Goal: Task Accomplishment & Management: Use online tool/utility

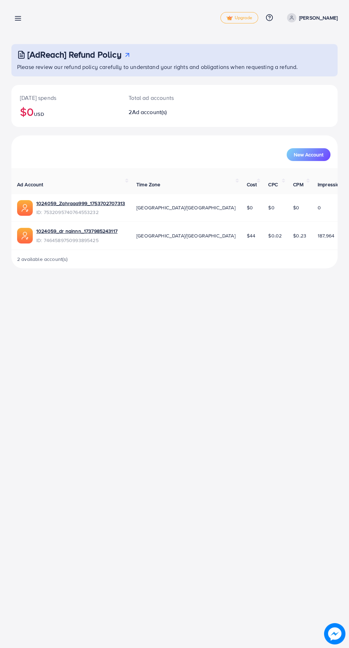
click at [21, 20] on icon at bounding box center [17, 18] width 7 height 7
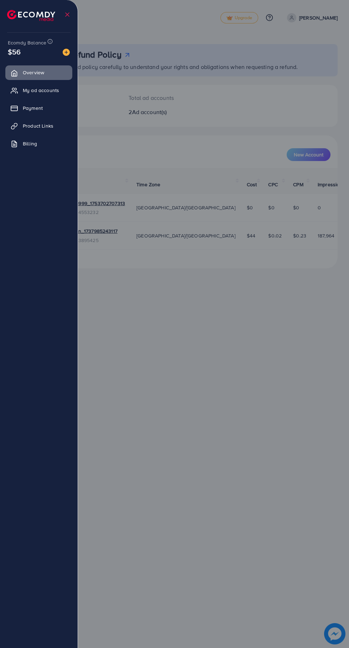
click at [49, 127] on span "Product Links" at bounding box center [38, 125] width 31 height 7
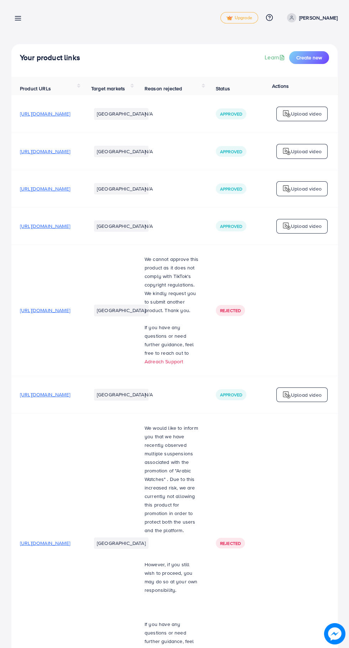
click at [310, 55] on span "Create new" at bounding box center [309, 57] width 26 height 7
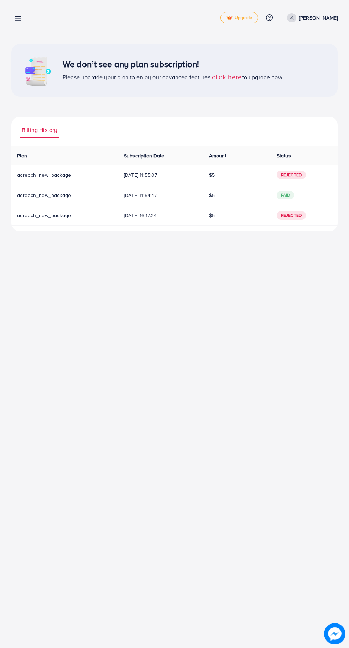
click at [240, 79] on span "click here" at bounding box center [227, 77] width 30 height 10
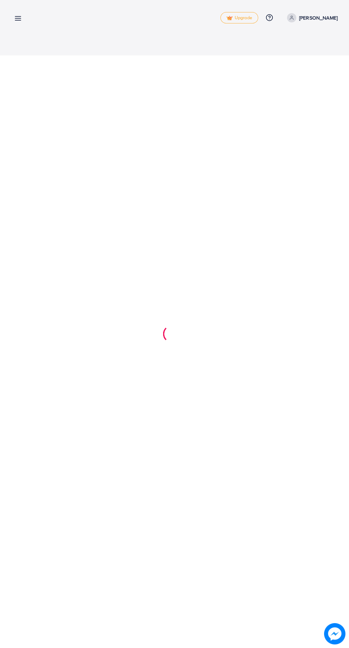
click at [235, 69] on div at bounding box center [174, 324] width 349 height 648
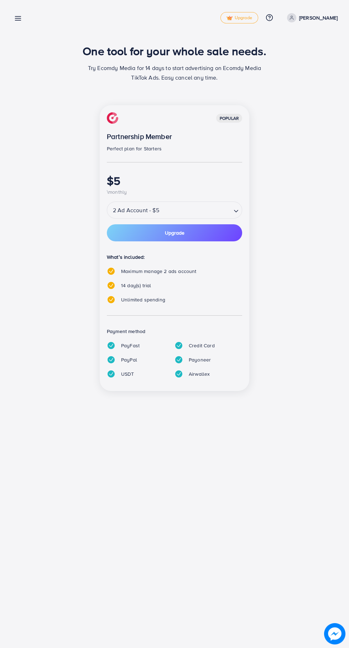
click at [229, 208] on input "Search for option" at bounding box center [195, 210] width 69 height 12
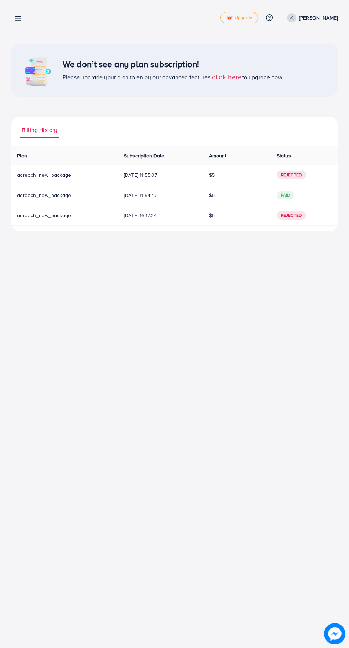
click at [18, 18] on line at bounding box center [18, 18] width 6 height 0
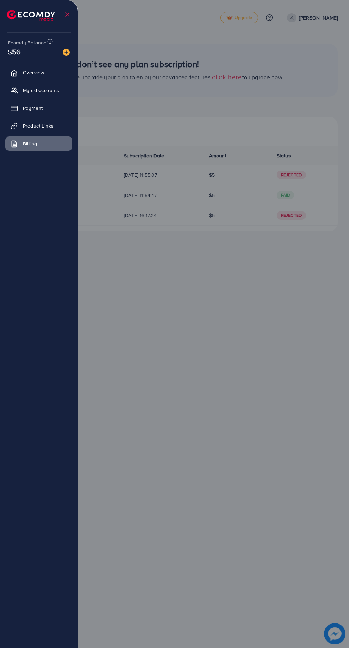
click at [288, 349] on div at bounding box center [174, 389] width 349 height 778
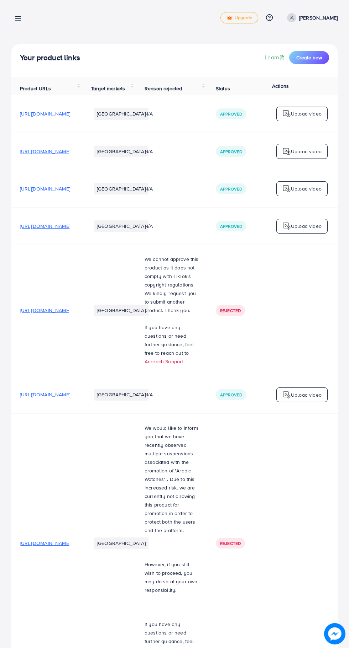
click at [318, 59] on span "Create new" at bounding box center [309, 57] width 26 height 7
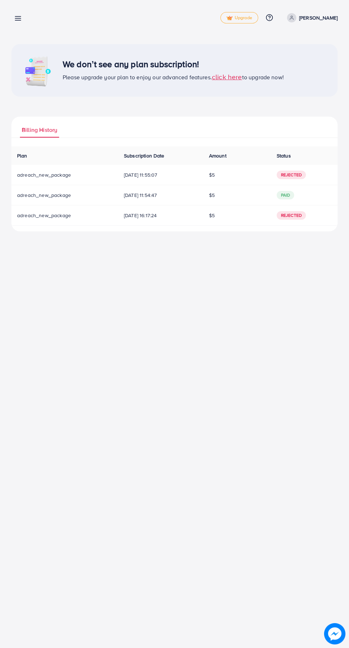
click at [299, 175] on span "Rejected" at bounding box center [290, 175] width 29 height 9
click at [223, 77] on span "click here" at bounding box center [227, 77] width 30 height 10
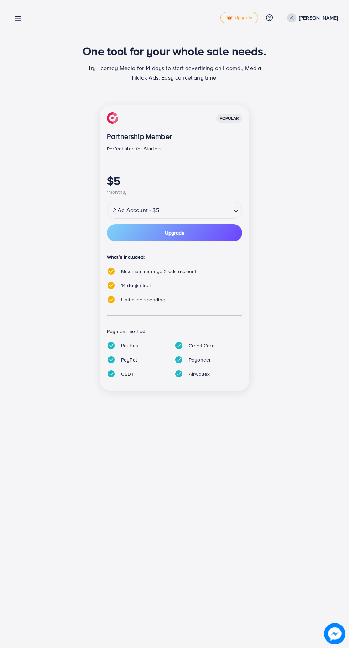
click at [236, 211] on icon "Search for option" at bounding box center [235, 211] width 7 height 7
click at [320, 165] on div "popular Partnership Member Perfect plan for Starters $5 \monthly 2 Ad Account -…" at bounding box center [174, 252] width 307 height 295
click at [181, 367] on div "PayFast Credit Card PayPal Payoneer USDT Airwallex" at bounding box center [168, 362] width 135 height 43
click at [244, 113] on div "popular Partnership Member Perfect plan for Starters $5 \monthly 2 Ad Account -…" at bounding box center [174, 248] width 149 height 286
click at [52, 6] on nav "Pricing Plan Upgrade Help Center Contact Support Plans and Pricing Term and pol…" at bounding box center [174, 17] width 326 height 25
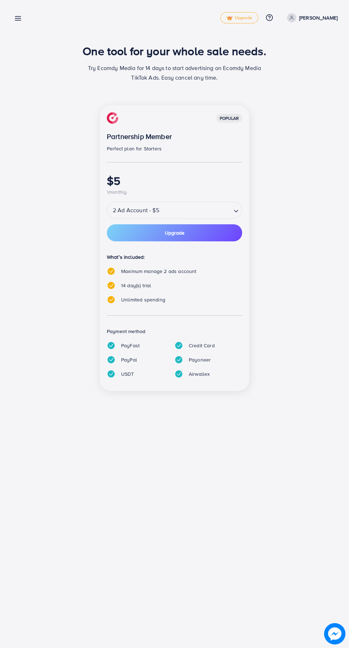
click at [33, 12] on div "Pricing Plan Upgrade Help Center Contact Support Plans and Pricing Term and pol…" at bounding box center [174, 17] width 326 height 21
click at [18, 20] on line at bounding box center [18, 20] width 6 height 0
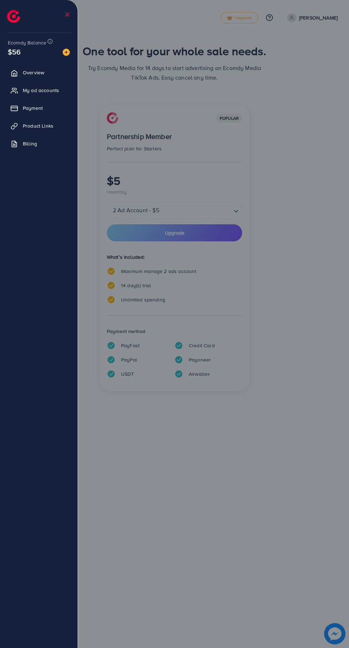
click at [288, 535] on div at bounding box center [174, 389] width 349 height 778
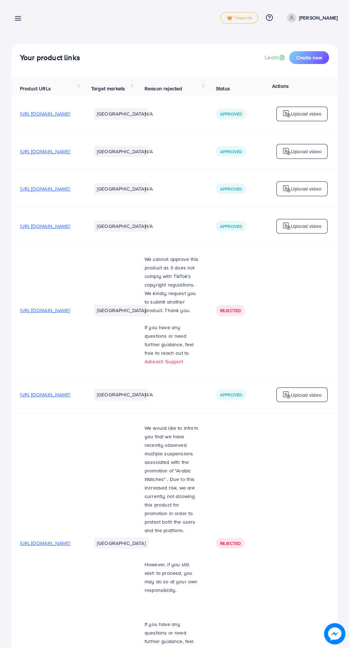
click at [320, 61] on button "Create new" at bounding box center [309, 57] width 40 height 13
click at [303, 58] on span "Create new" at bounding box center [309, 57] width 26 height 7
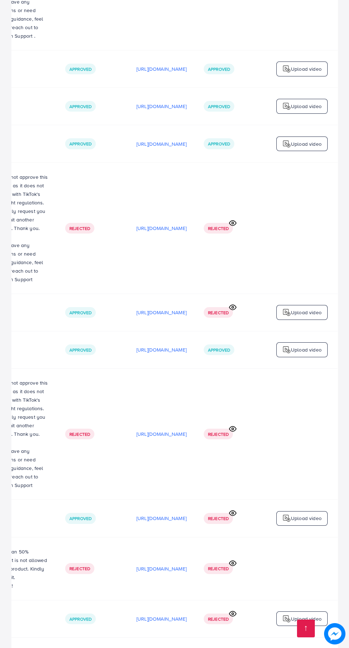
scroll to position [0, 238]
click at [152, 648] on p "[URL][DOMAIN_NAME]" at bounding box center [161, 656] width 50 height 9
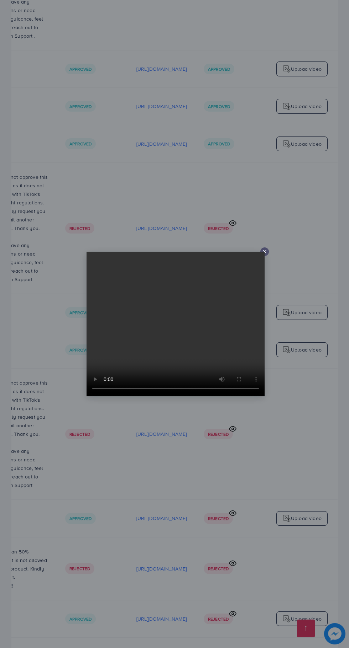
click at [264, 253] on line at bounding box center [264, 251] width 3 height 3
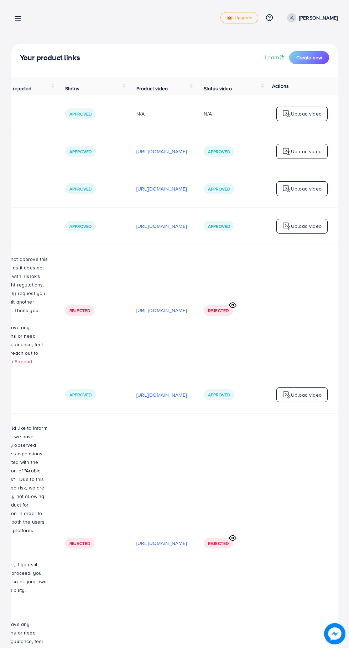
click at [138, 313] on p "[URL][DOMAIN_NAME]" at bounding box center [161, 310] width 50 height 9
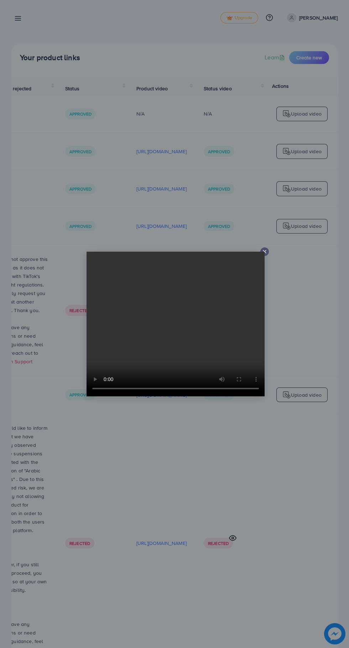
click at [267, 252] on div at bounding box center [264, 252] width 9 height 9
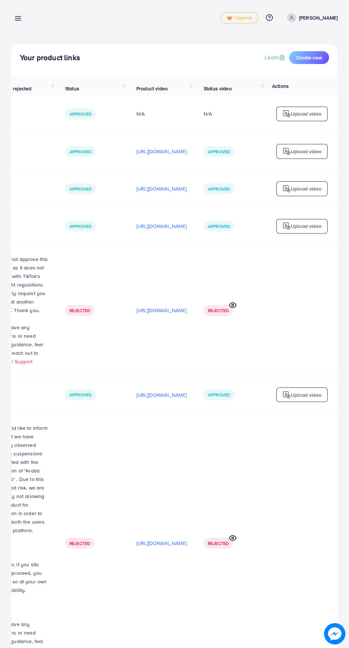
click at [261, 256] on td "Rejected" at bounding box center [230, 310] width 71 height 131
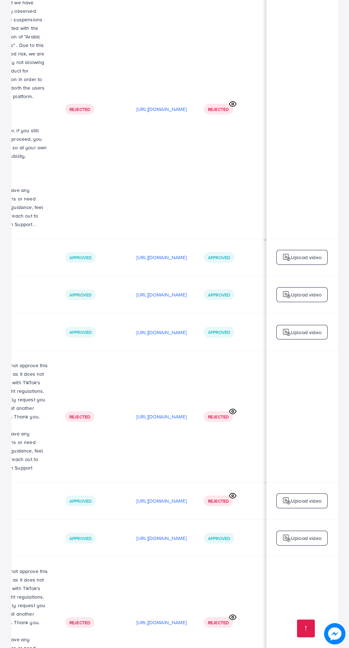
scroll to position [0, 0]
